Goal: Task Accomplishment & Management: Manage account settings

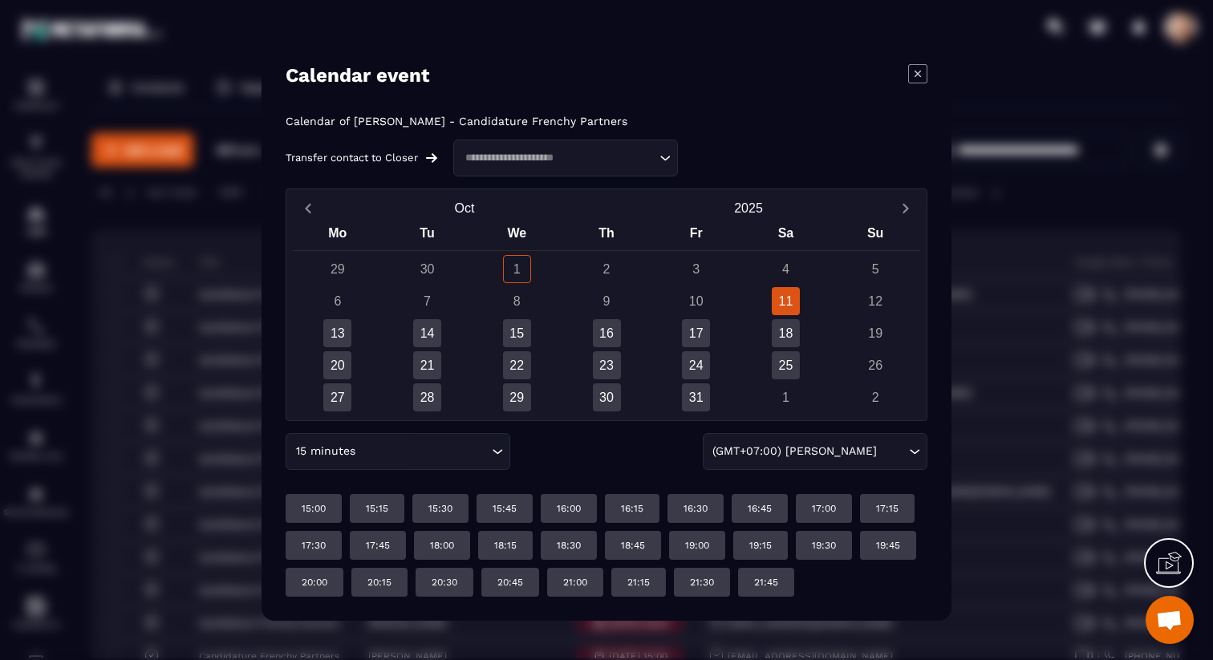
click at [925, 79] on icon "Modal window" at bounding box center [917, 73] width 19 height 19
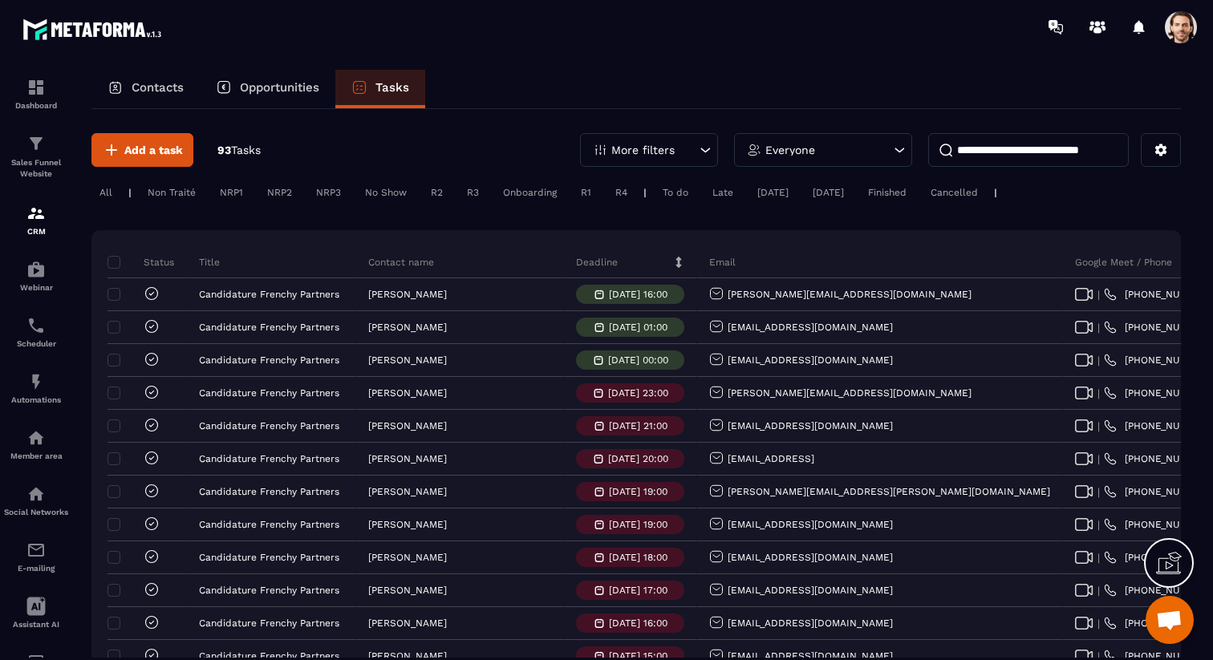
click at [1165, 32] on span at bounding box center [1181, 27] width 32 height 32
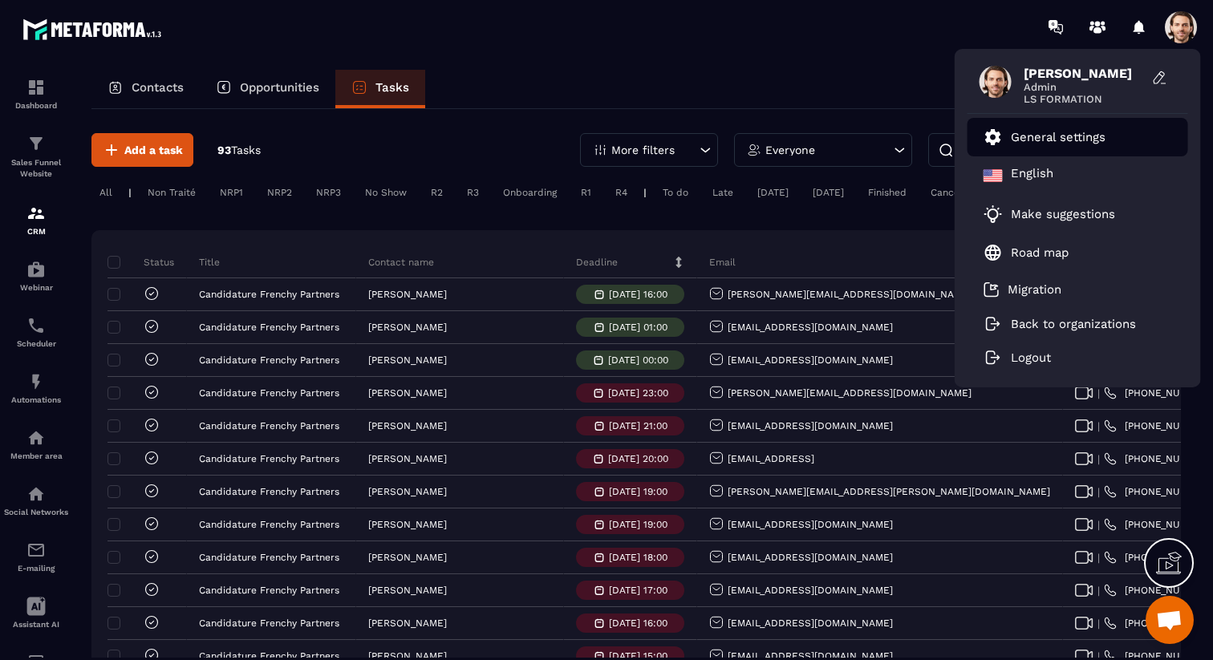
click at [1064, 144] on link "General settings" at bounding box center [1045, 137] width 122 height 19
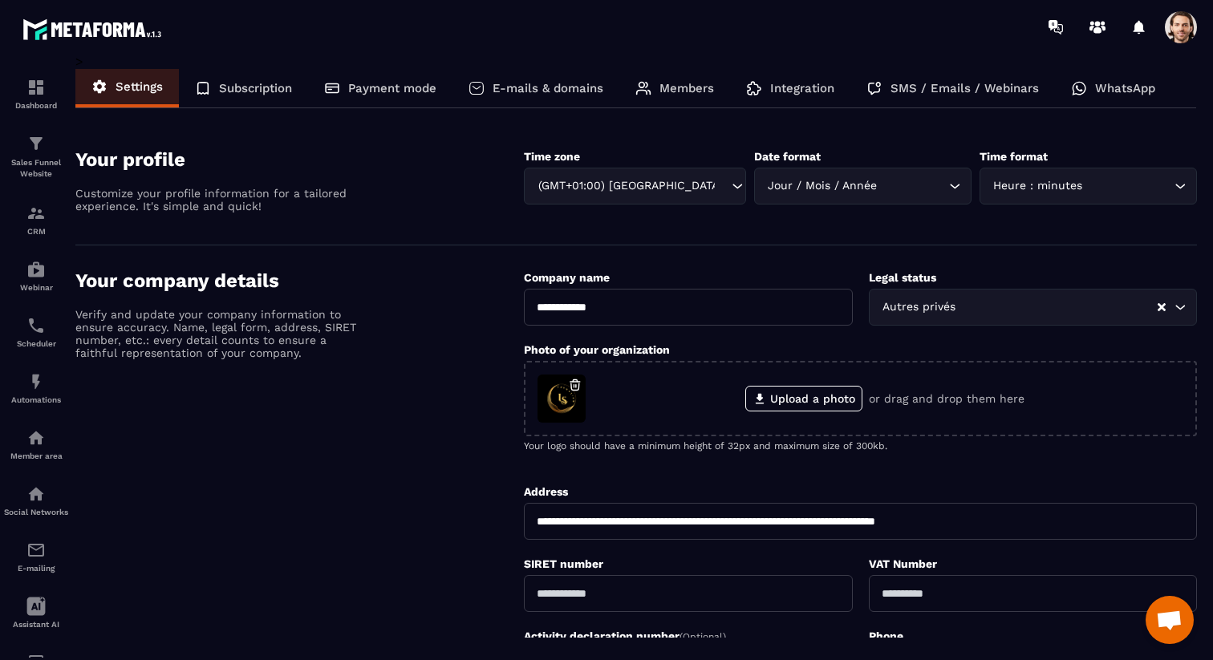
click at [663, 84] on p "Members" at bounding box center [686, 88] width 55 height 14
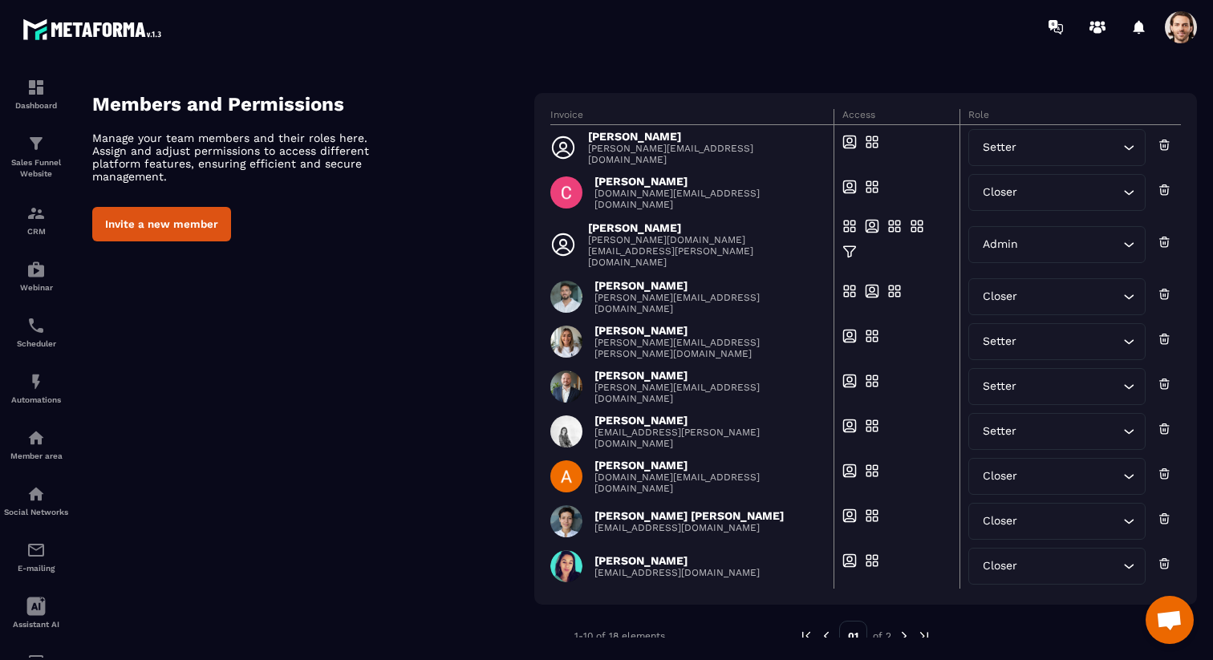
scroll to position [59, 0]
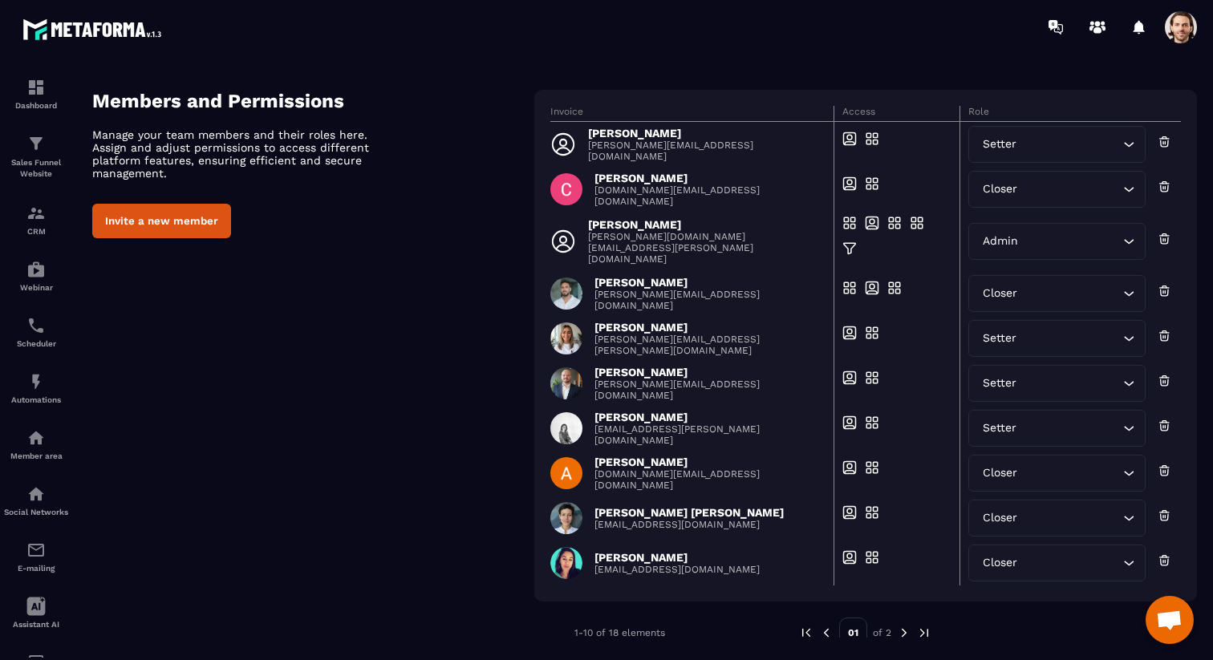
click at [907, 632] on img at bounding box center [904, 633] width 14 height 14
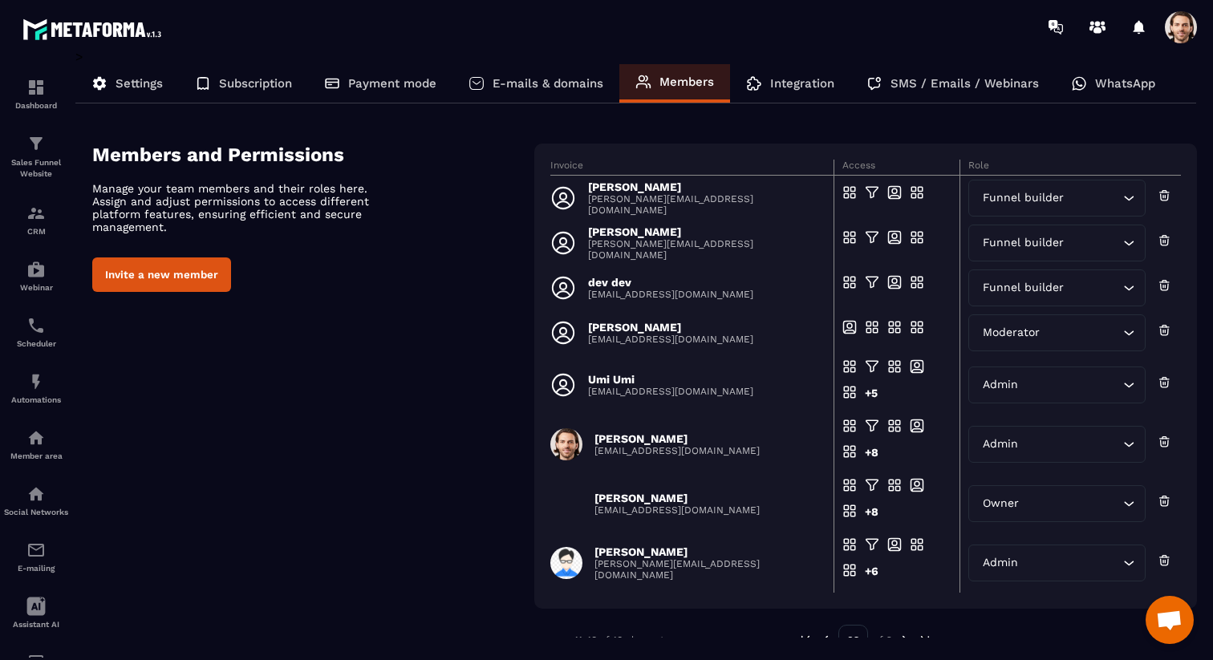
scroll to position [0, 0]
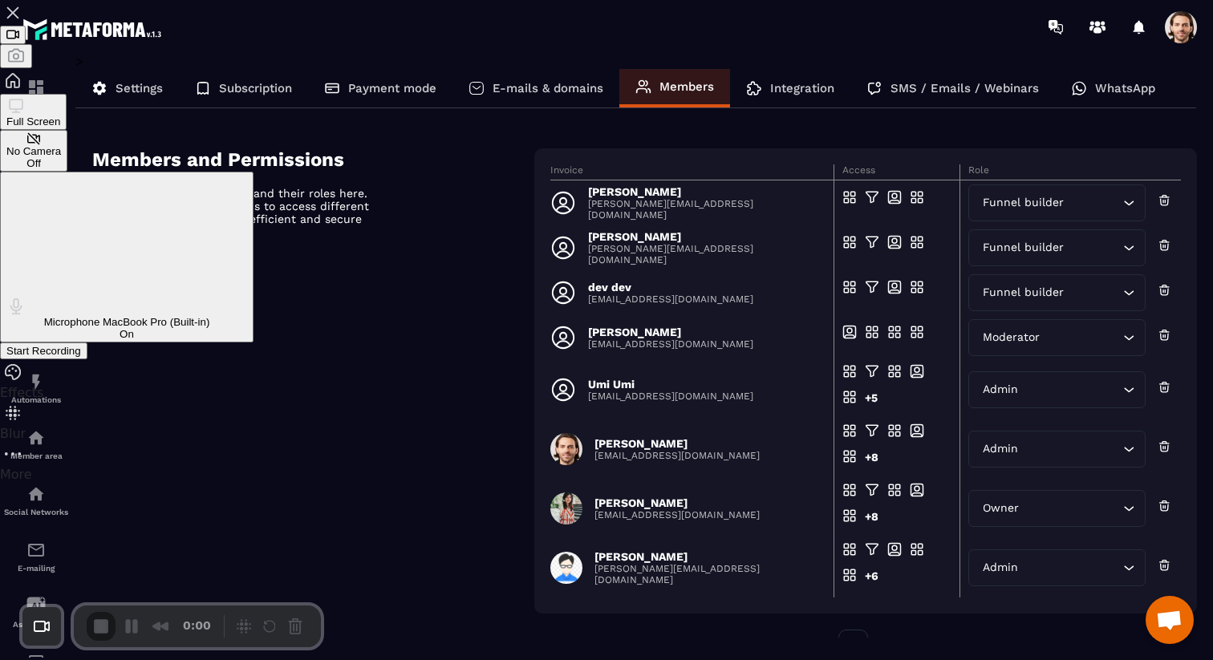
click at [81, 345] on span "Start Recording" at bounding box center [43, 351] width 75 height 12
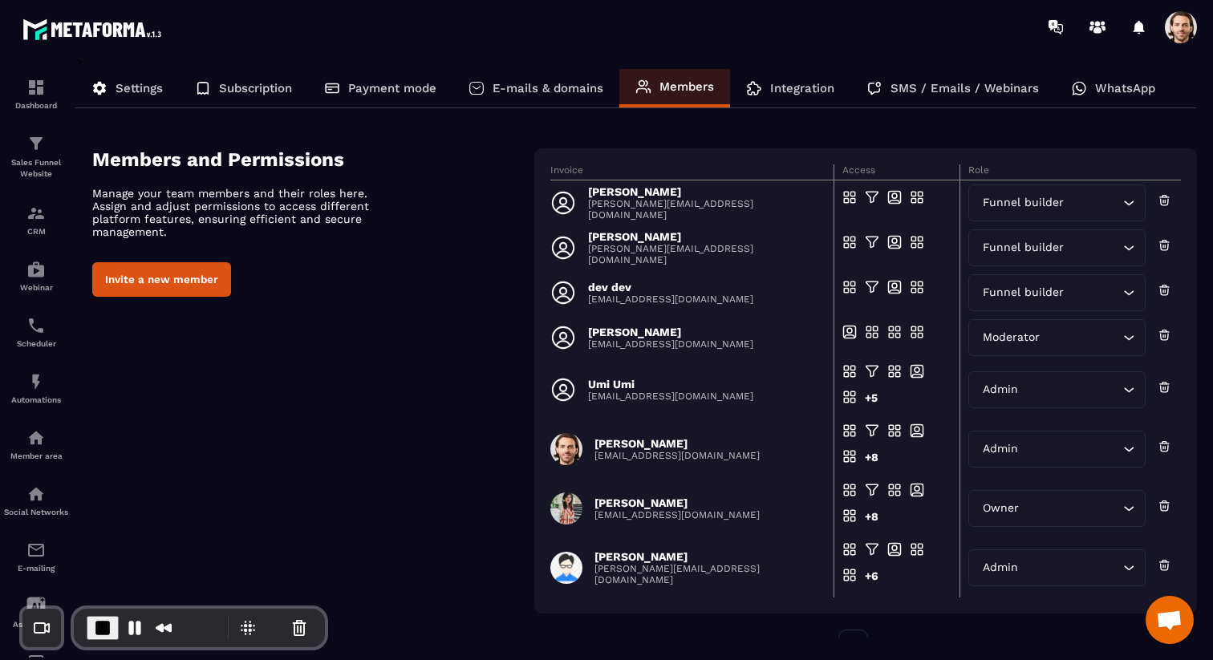
click at [185, 272] on button "Invite a new member" at bounding box center [161, 279] width 139 height 34
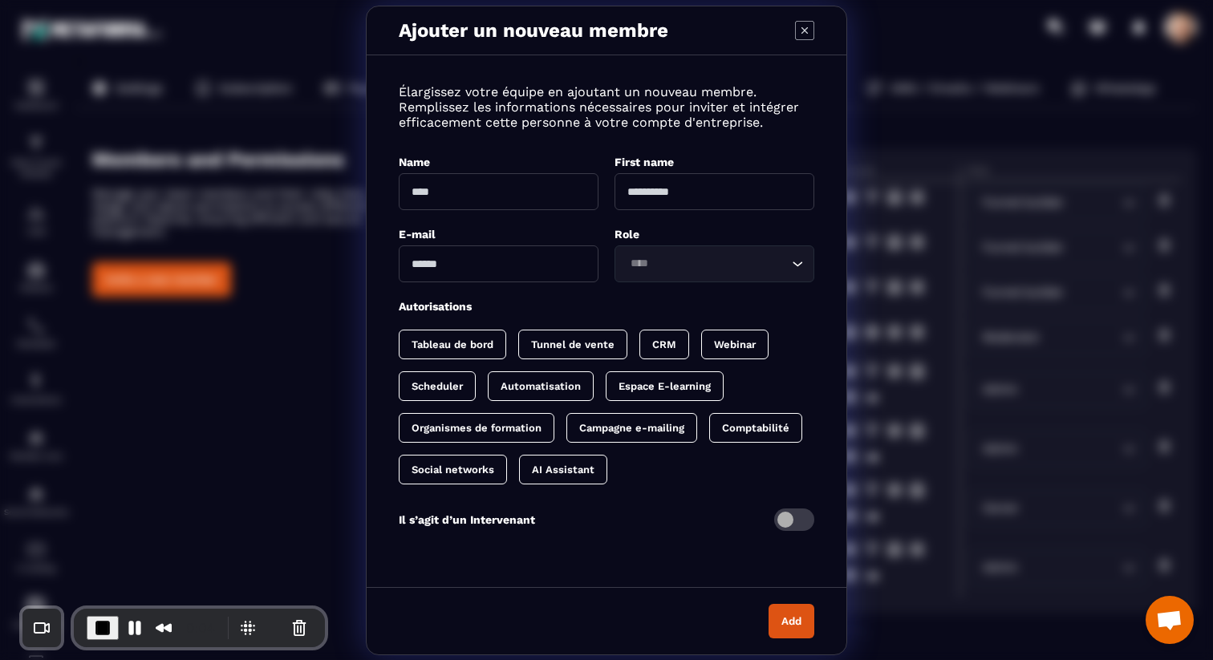
click at [803, 30] on icon "Modal window" at bounding box center [804, 29] width 6 height 6
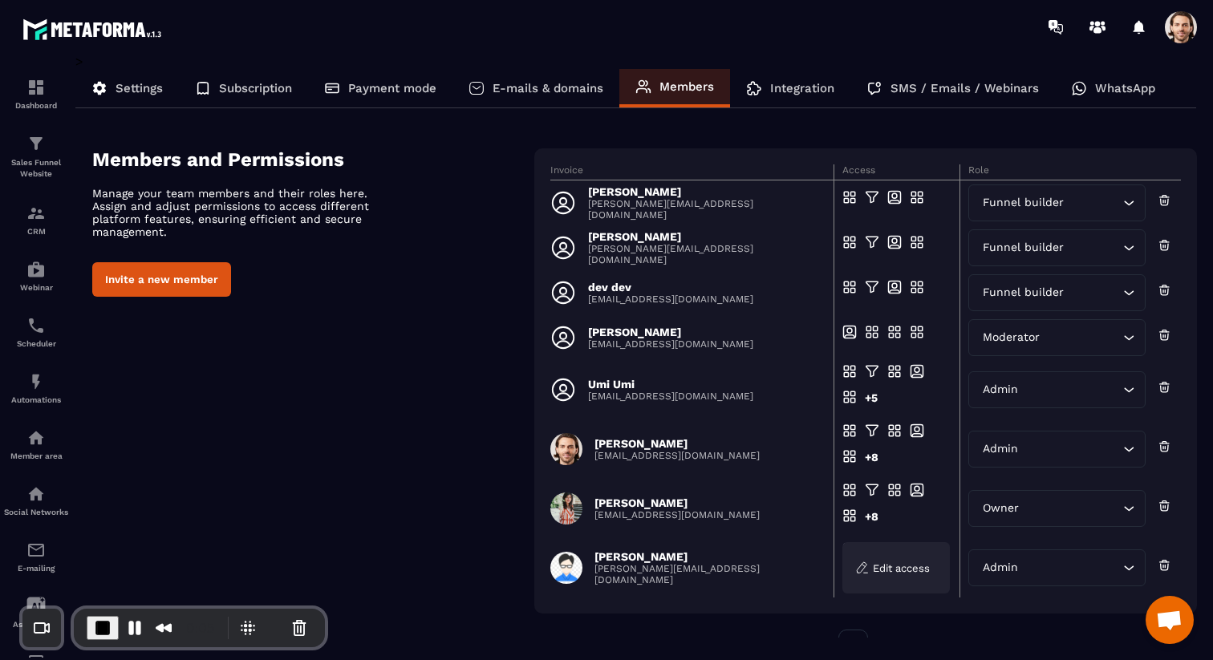
scroll to position [47, 0]
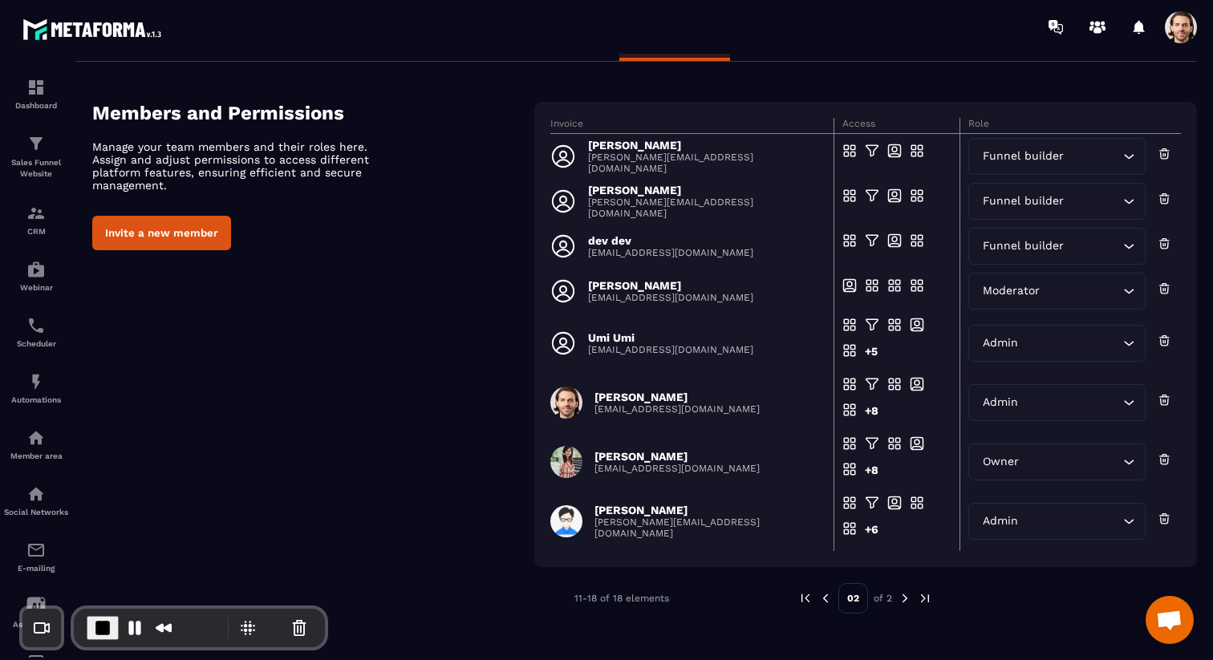
click at [826, 592] on img at bounding box center [825, 598] width 14 height 14
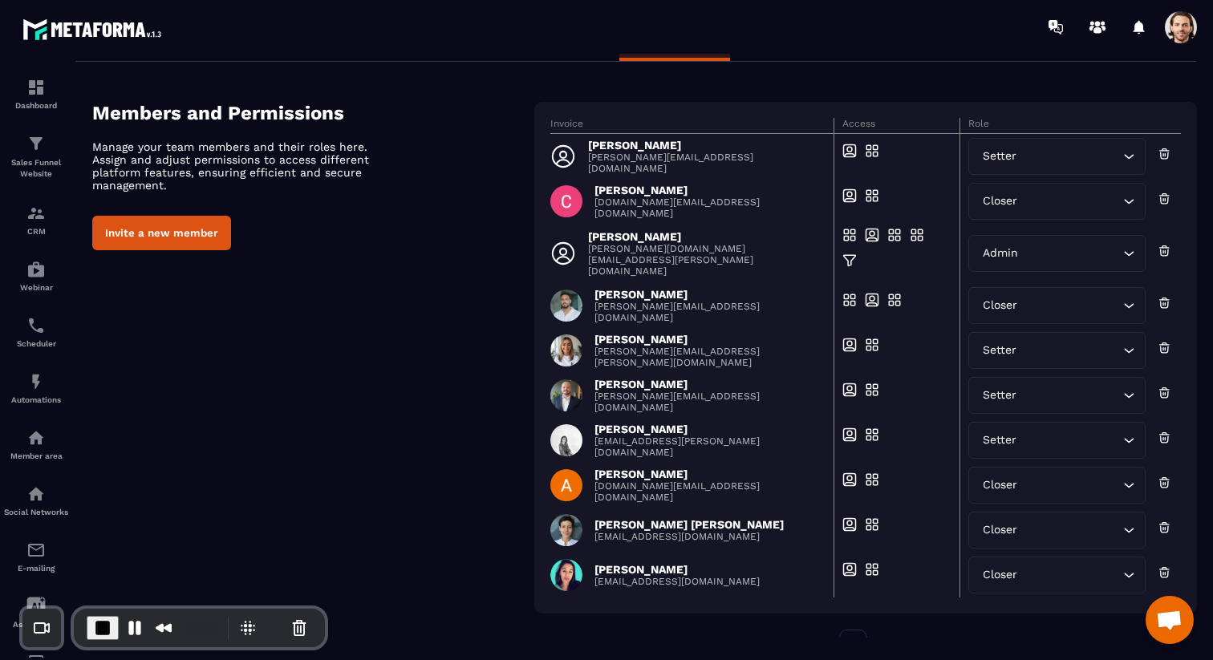
scroll to position [93, 0]
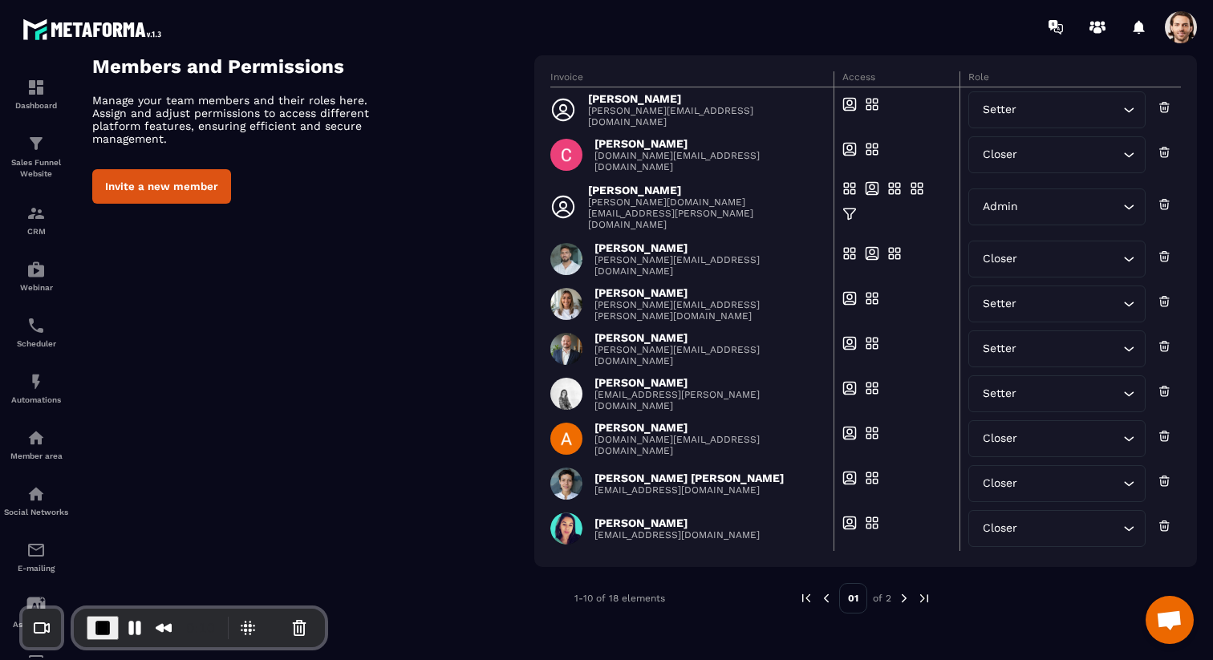
click at [905, 593] on img at bounding box center [904, 598] width 14 height 14
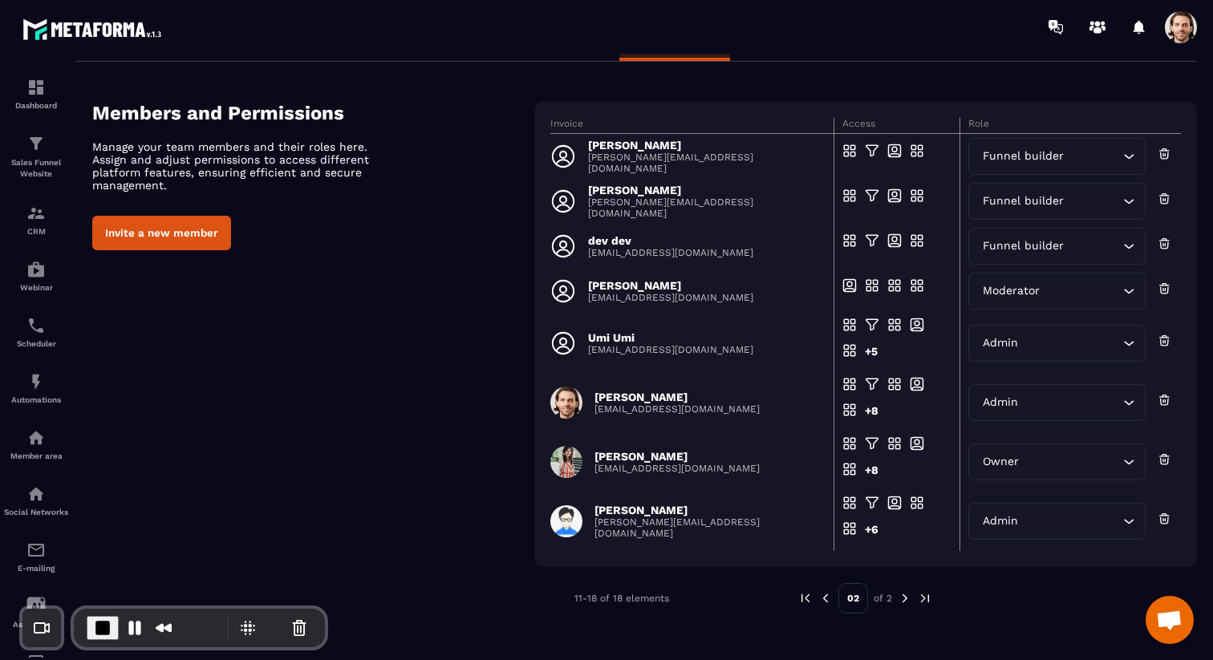
scroll to position [47, 0]
click at [902, 599] on img at bounding box center [905, 598] width 14 height 14
click at [903, 599] on img at bounding box center [905, 598] width 14 height 14
